Goal: Navigation & Orientation: Understand site structure

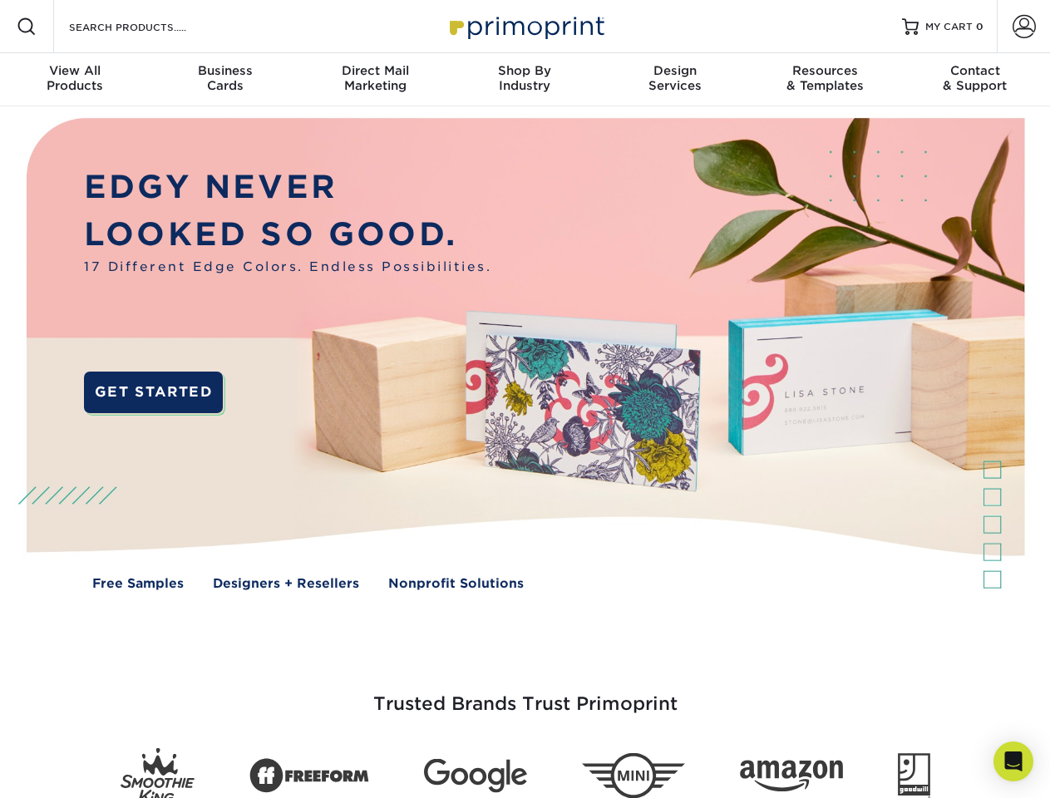
click at [524, 399] on img at bounding box center [524, 365] width 1039 height 519
click at [27, 27] on span at bounding box center [27, 27] width 20 height 20
click at [1023, 27] on span at bounding box center [1023, 26] width 23 height 23
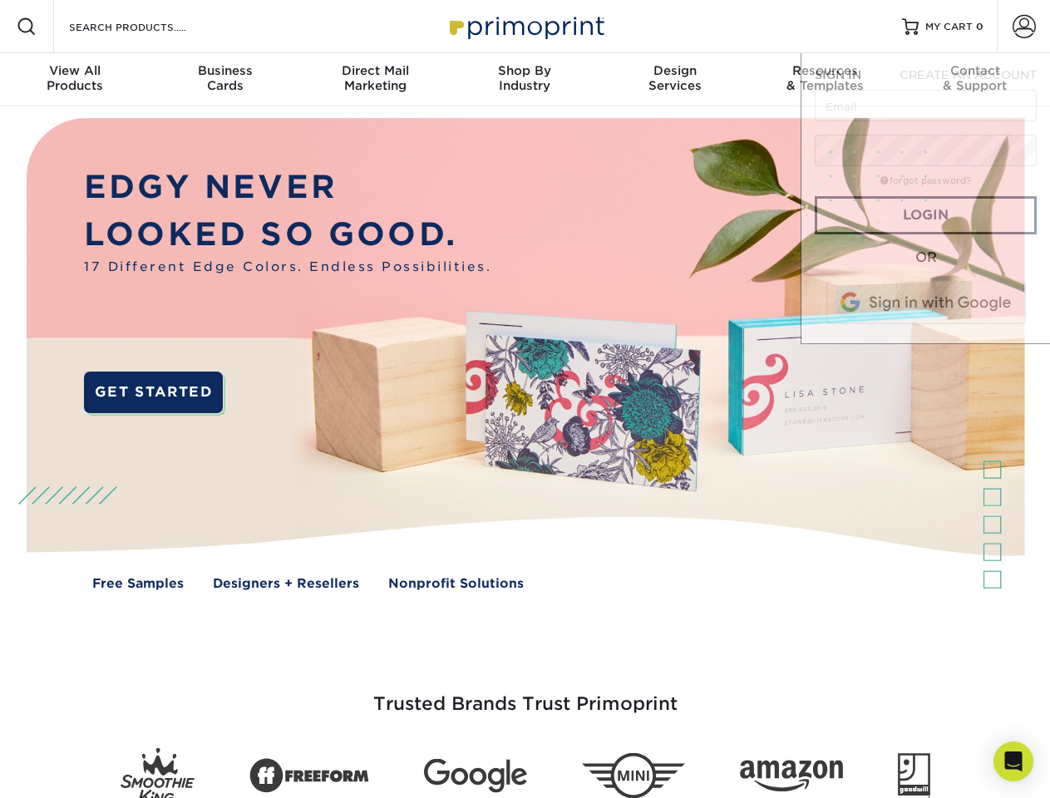
click at [75, 80] on div "View All Products" at bounding box center [75, 78] width 150 height 30
click at [224, 80] on div "Business Cards" at bounding box center [225, 78] width 150 height 30
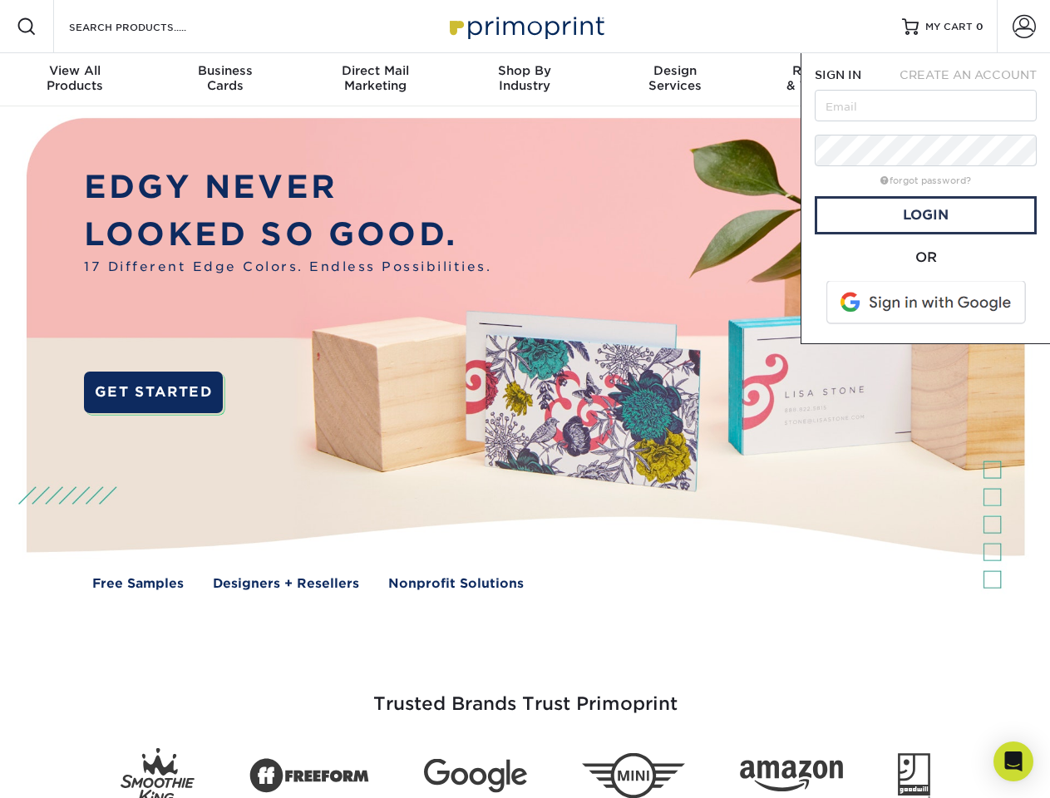
click at [375, 80] on div "Direct Mail Marketing" at bounding box center [375, 78] width 150 height 30
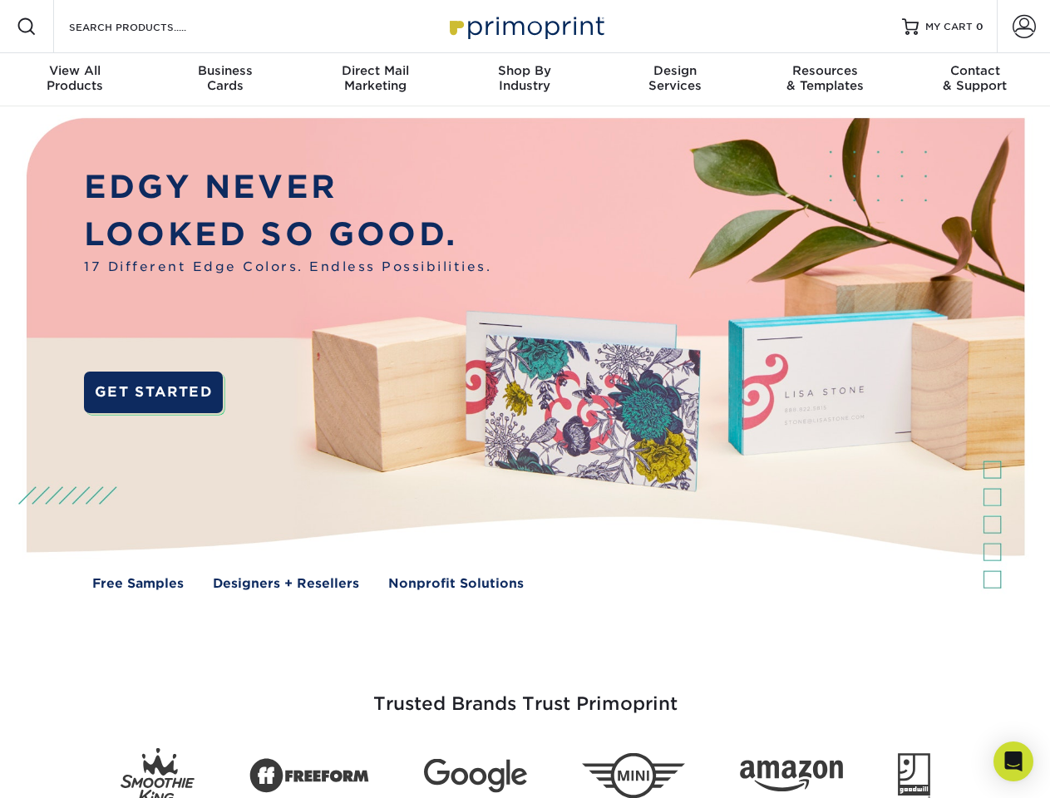
click at [524, 80] on div "Shop By Industry" at bounding box center [525, 78] width 150 height 30
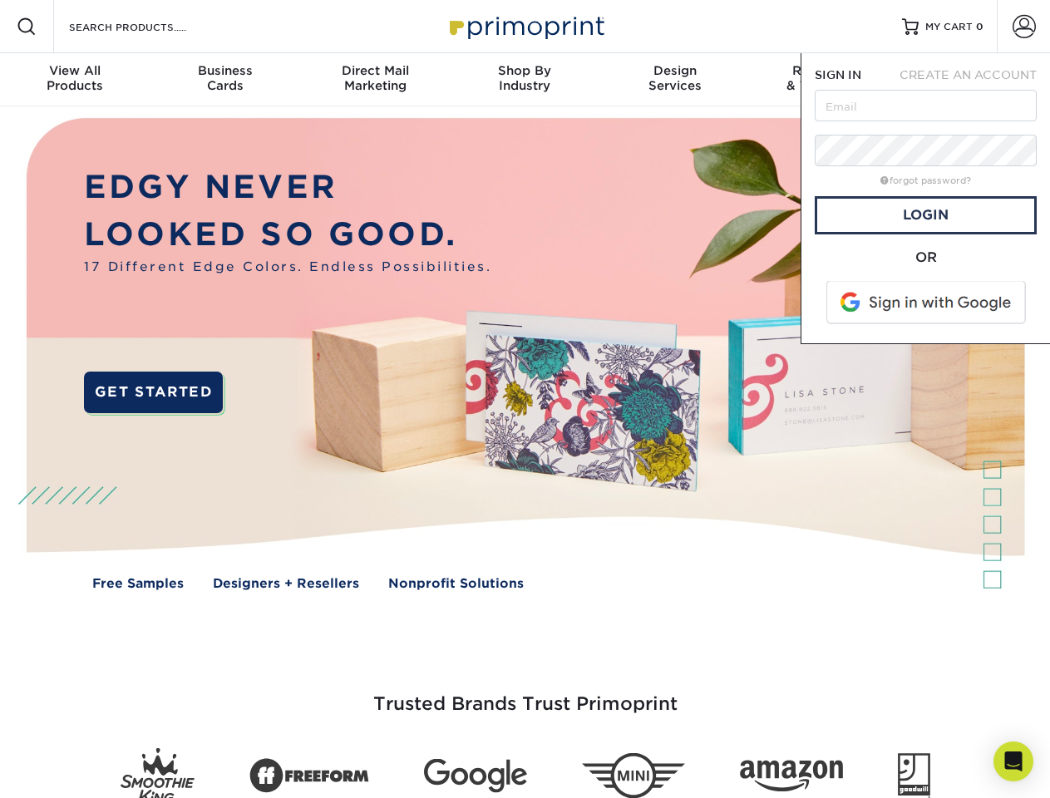
click at [675, 80] on div "Design Services" at bounding box center [675, 78] width 150 height 30
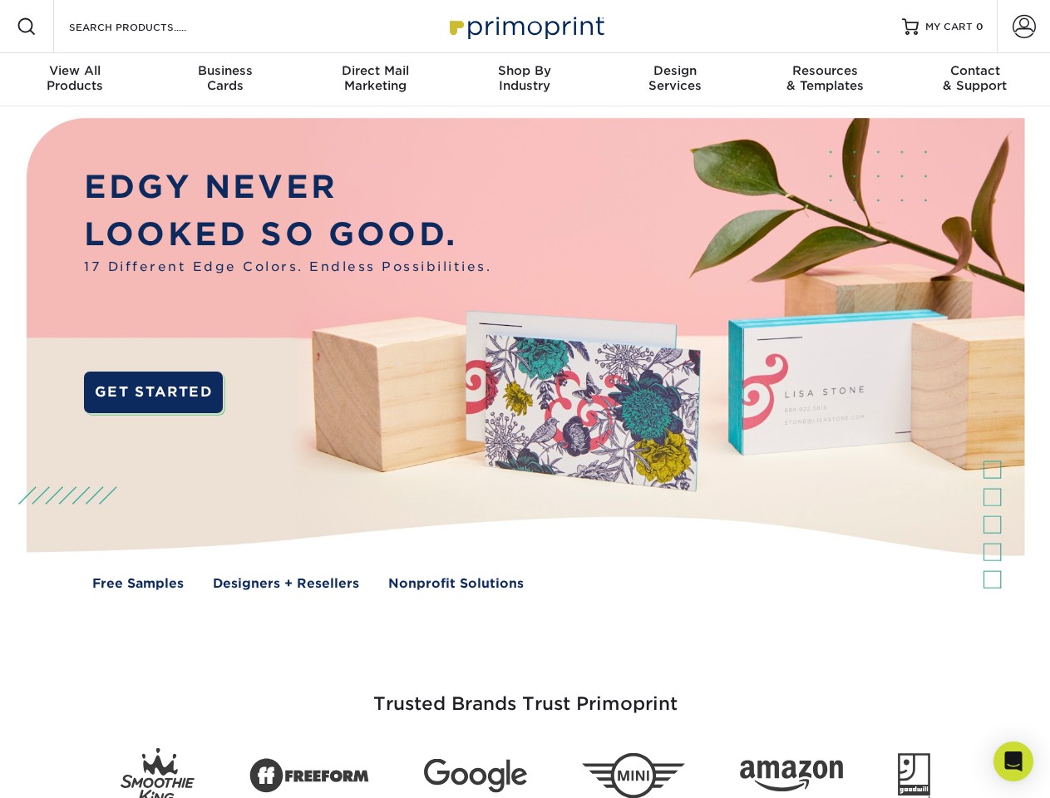
click at [824, 80] on span "SIGN IN" at bounding box center [837, 74] width 47 height 13
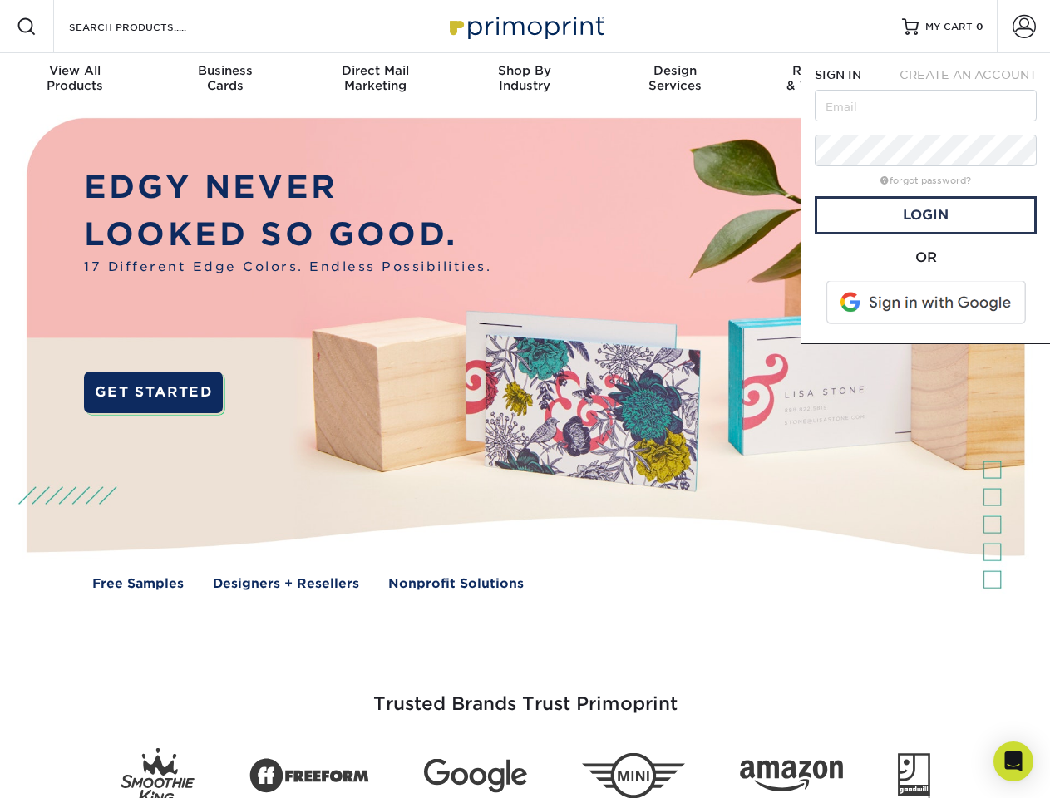
click at [975, 80] on div "Contact & Support" at bounding box center [975, 78] width 150 height 30
